Goal: Information Seeking & Learning: Check status

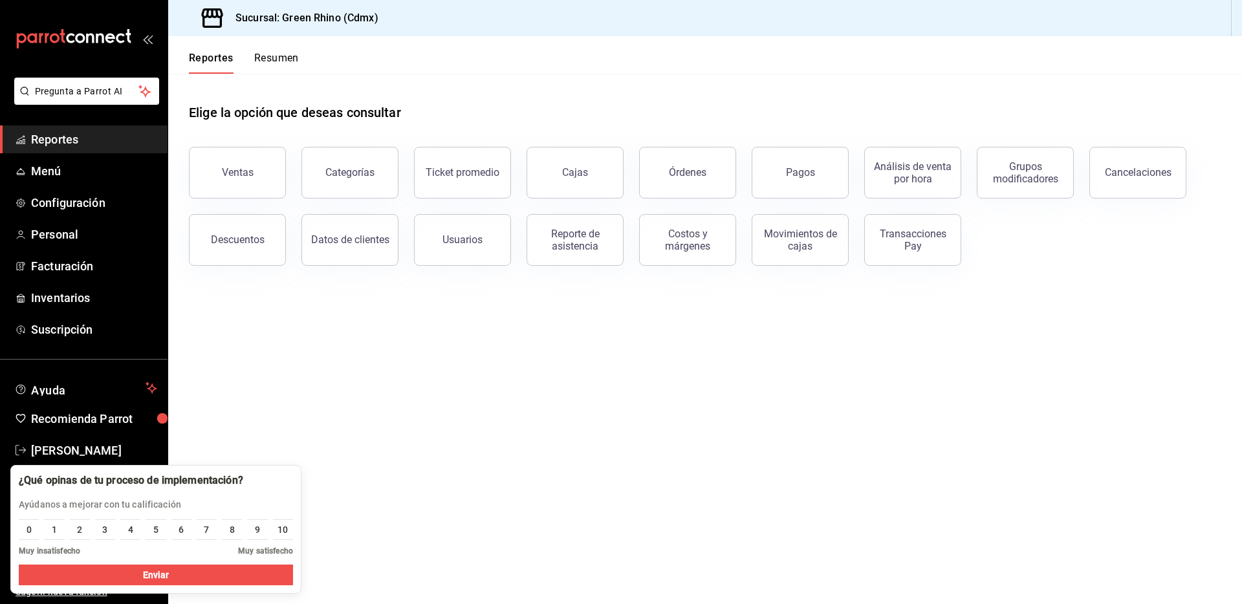
click at [482, 384] on main "Elige la opción que deseas consultar Ventas Categorías Ticket promedio Cajas Ór…" at bounding box center [705, 339] width 1074 height 531
click at [821, 195] on button "Pagos" at bounding box center [800, 173] width 97 height 52
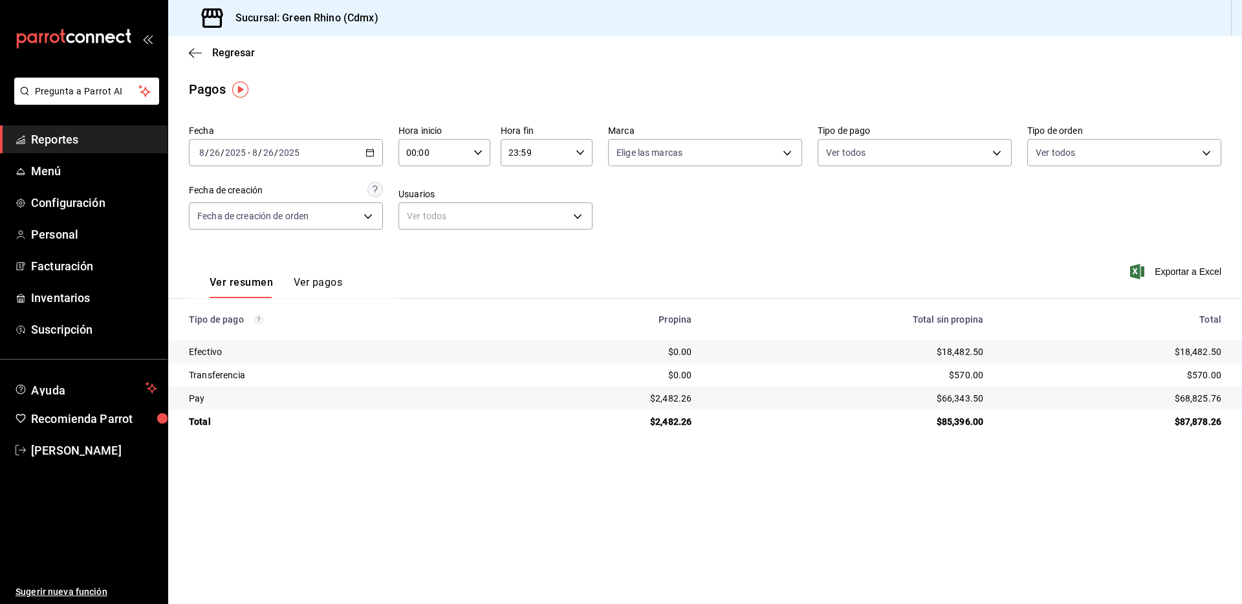
drag, startPoint x: 226, startPoint y: 37, endPoint x: 223, endPoint y: 45, distance: 8.7
click at [225, 38] on div "Regresar" at bounding box center [705, 52] width 1074 height 33
click at [222, 47] on span "Regresar" at bounding box center [233, 53] width 43 height 12
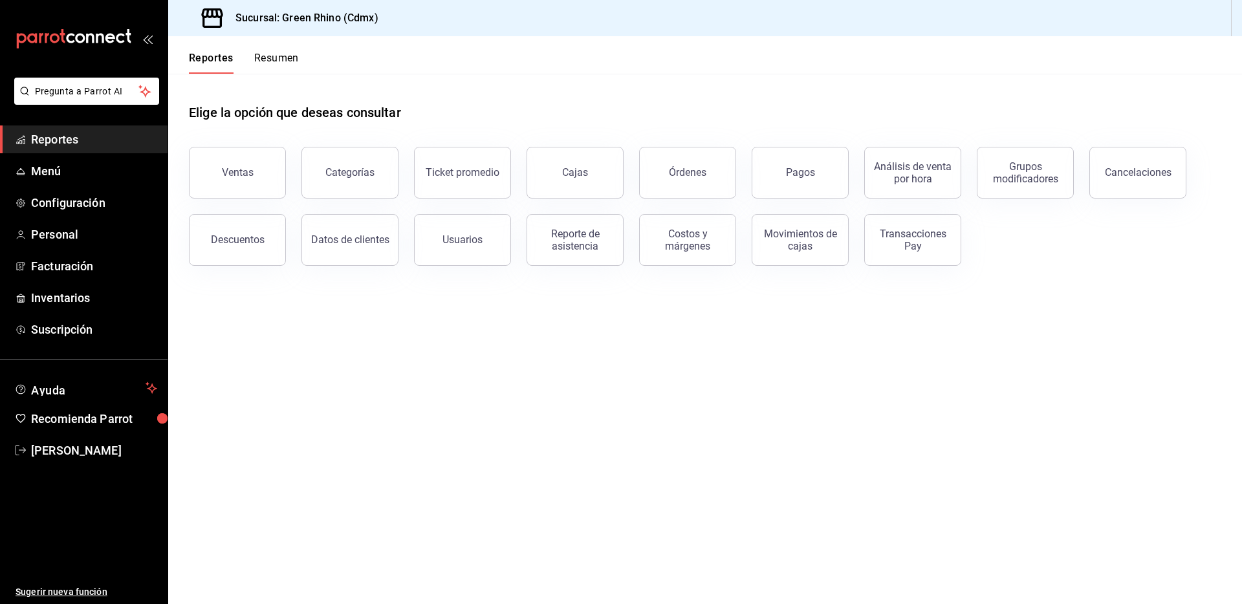
click at [247, 159] on button "Ventas" at bounding box center [237, 173] width 97 height 52
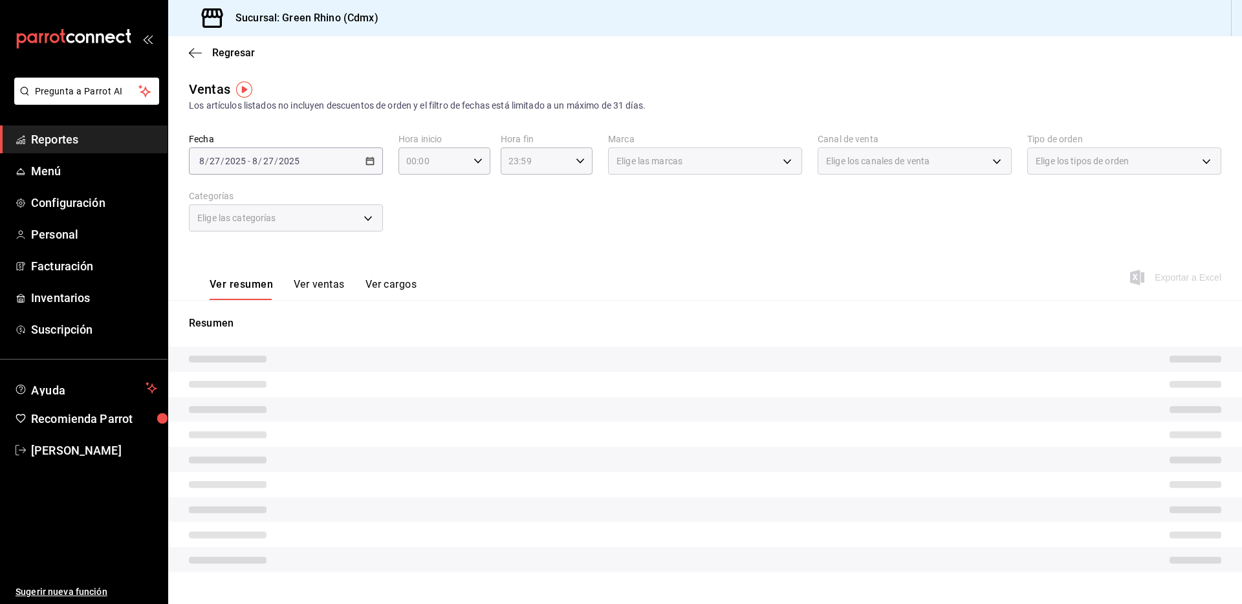
click at [252, 61] on div "Regresar" at bounding box center [705, 52] width 1074 height 33
click at [252, 54] on span "Regresar" at bounding box center [233, 53] width 43 height 12
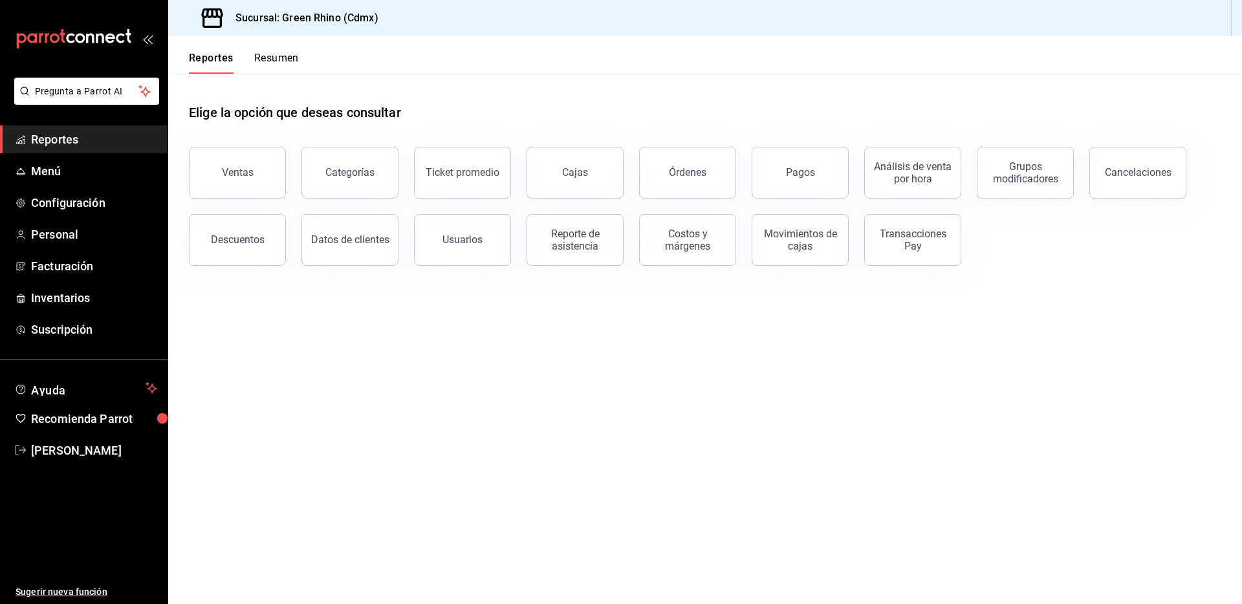
click at [295, 54] on button "Resumen" at bounding box center [276, 63] width 45 height 22
